Goal: Transaction & Acquisition: Purchase product/service

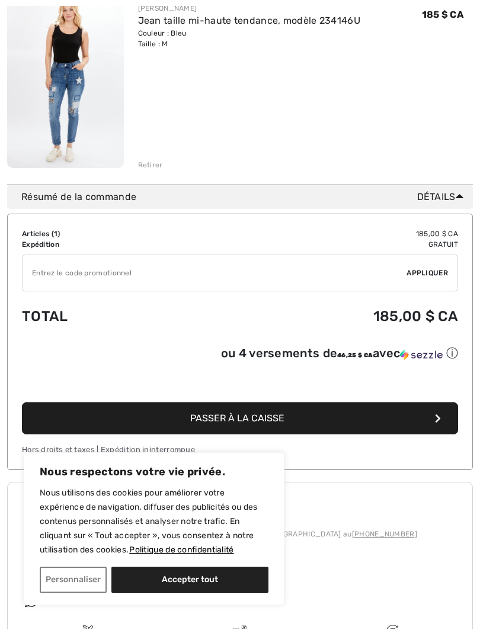
click at [238, 562] on button "Accepter tout" at bounding box center [189, 579] width 157 height 26
checkbox input "true"
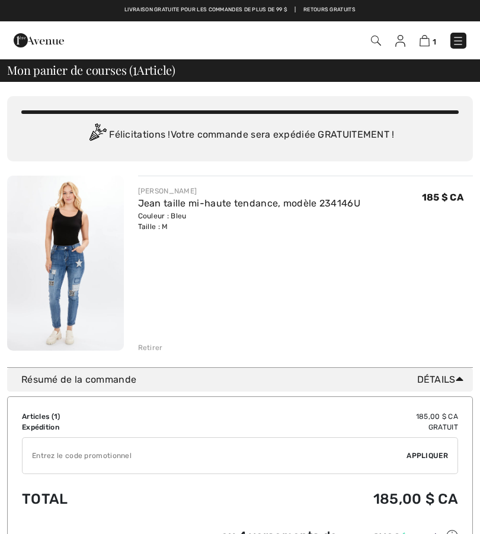
click at [75, 309] on img at bounding box center [65, 263] width 117 height 175
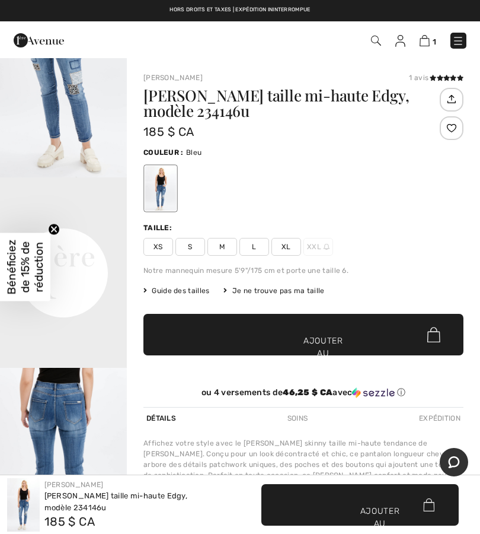
scroll to position [262, 0]
click at [34, 265] on font "Bénéficiez de 15% de réduction" at bounding box center [25, 267] width 41 height 55
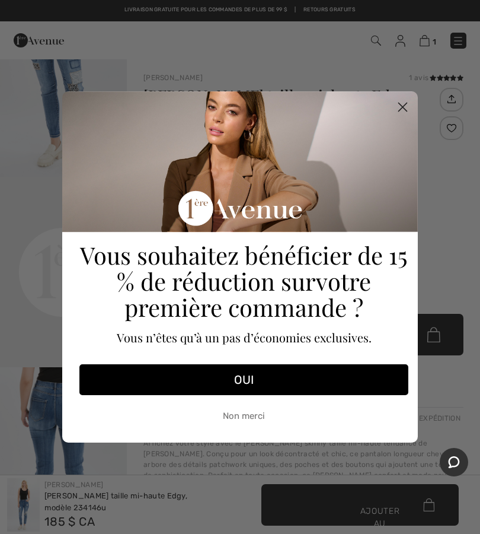
click at [265, 382] on button "OUI" at bounding box center [243, 379] width 329 height 31
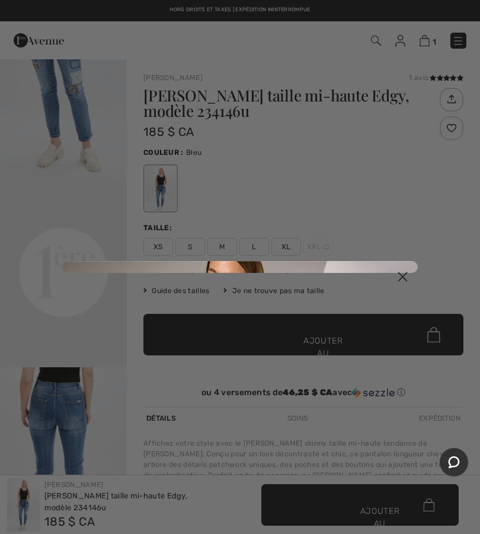
click at [402, 282] on circle "Fermer la boîte de dialogue" at bounding box center [403, 277] width 20 height 20
click at [398, 278] on circle "Fermer la boîte de dialogue" at bounding box center [403, 277] width 20 height 20
click at [477, 229] on div "Close dialog Submit" at bounding box center [240, 267] width 480 height 534
click at [100, 362] on div "Close dialog Submit" at bounding box center [240, 267] width 480 height 534
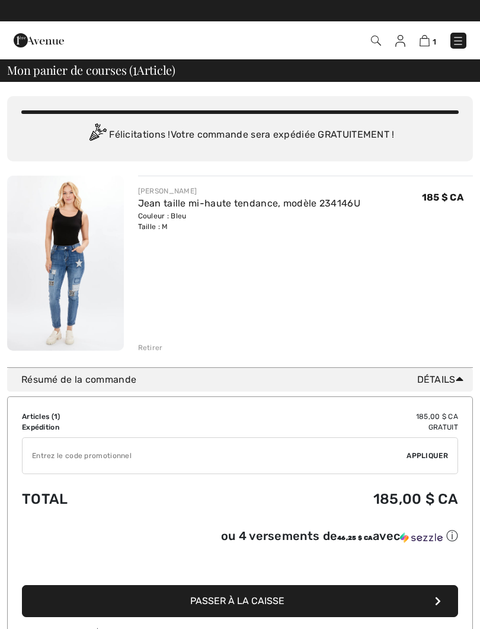
click at [452, 386] on span "Détails" at bounding box center [442, 379] width 51 height 14
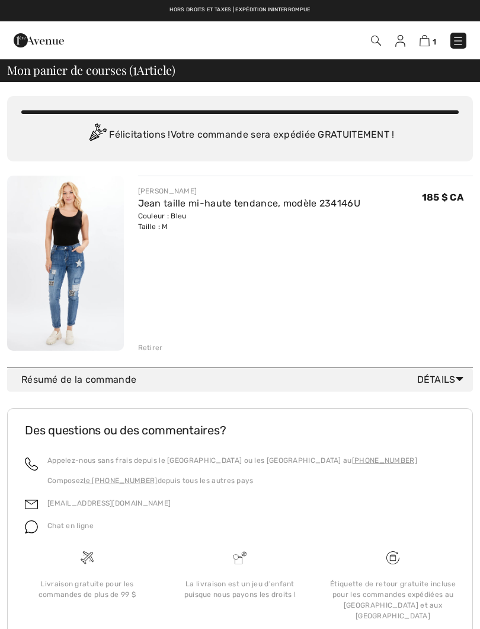
click at [428, 305] on div "FRANK LYMAN Jean taille mi-haute tendance, modèle 234146U Couleur : Bleu Taille…" at bounding box center [306, 264] width 336 height 177
click at [93, 305] on img at bounding box center [65, 263] width 117 height 175
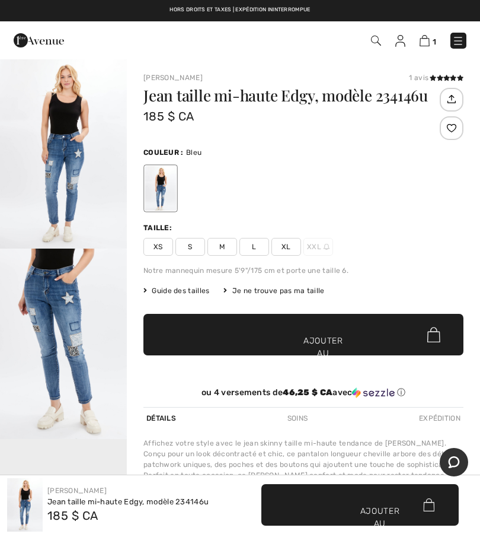
click at [62, 328] on img "2 / 4" at bounding box center [63, 343] width 127 height 190
